Goal: Task Accomplishment & Management: Manage account settings

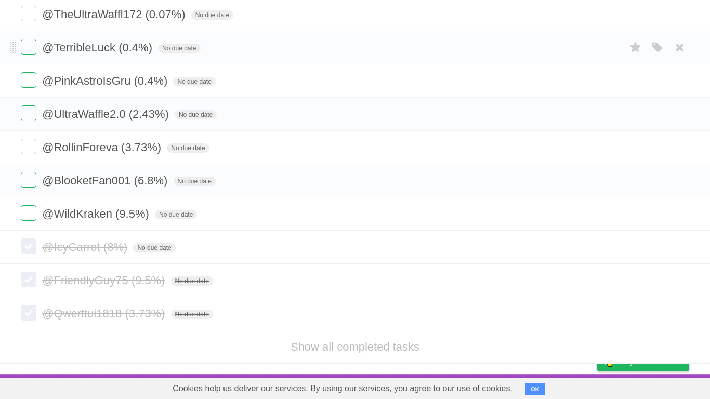
scroll to position [196, 0]
click at [34, 211] on label at bounding box center [29, 213] width 16 height 16
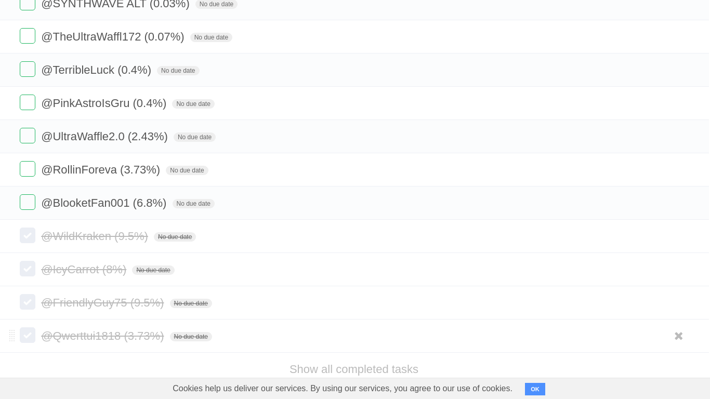
scroll to position [165, 2]
click at [30, 177] on label at bounding box center [27, 170] width 16 height 16
click at [22, 209] on label at bounding box center [27, 203] width 16 height 16
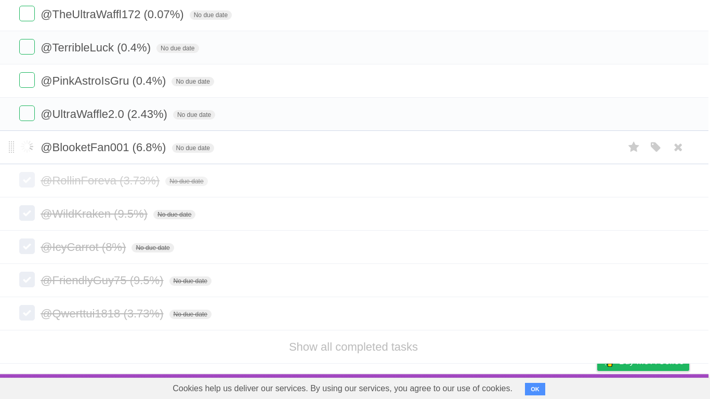
scroll to position [196, 1]
click at [396, 343] on link "Show all completed tasks" at bounding box center [353, 346] width 129 height 13
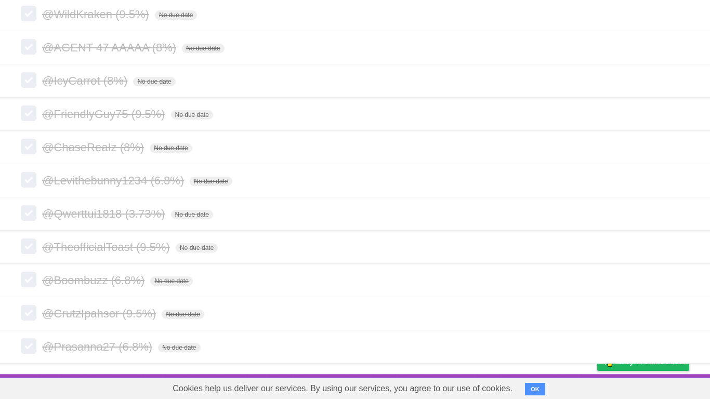
scroll to position [400, 0]
click at [30, 149] on label at bounding box center [29, 147] width 16 height 16
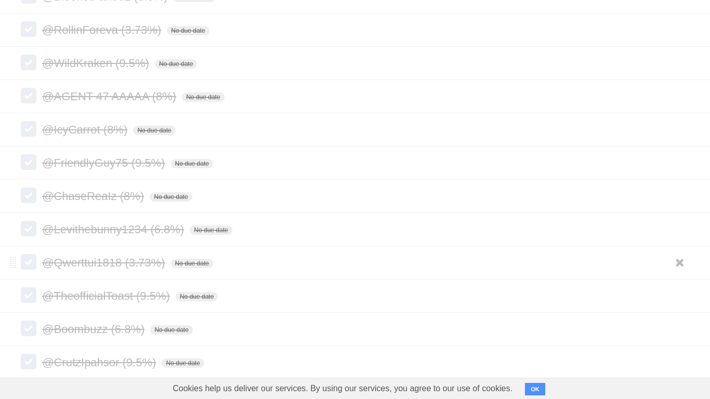
scroll to position [338, 0]
click at [25, 204] on label at bounding box center [29, 196] width 16 height 16
click at [28, 202] on label at bounding box center [29, 196] width 16 height 16
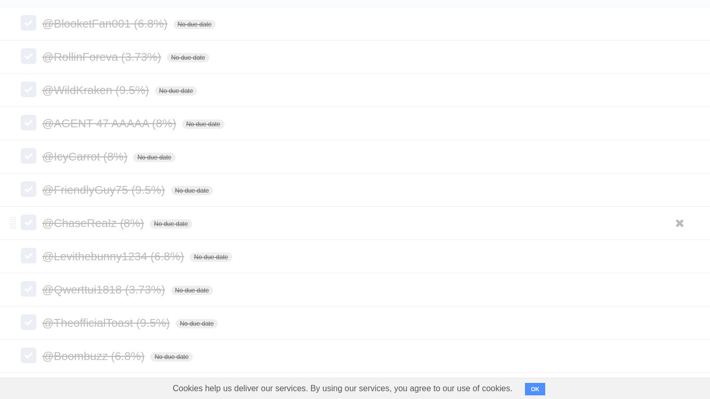
scroll to position [309, 0]
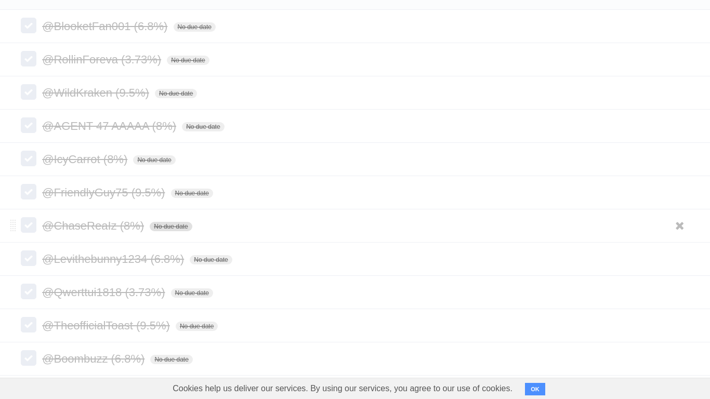
click at [166, 231] on span "No due date" at bounding box center [171, 226] width 42 height 9
click at [72, 232] on span "@ChaseReaIz (8%)" at bounding box center [94, 225] width 104 height 13
click at [34, 232] on label at bounding box center [29, 225] width 16 height 16
click at [33, 233] on label at bounding box center [29, 225] width 16 height 16
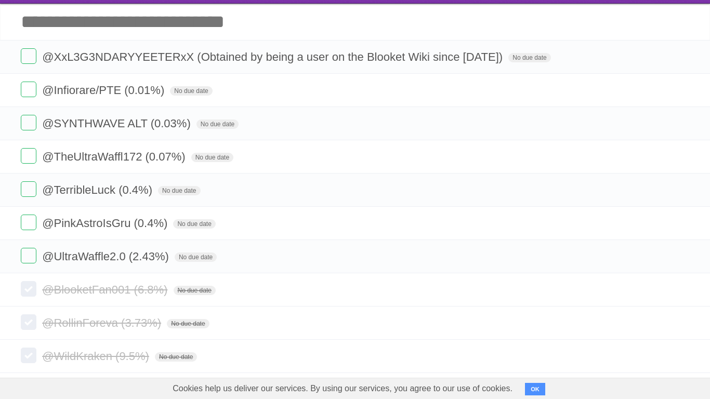
scroll to position [0, 0]
